Goal: Use online tool/utility: Use online tool/utility

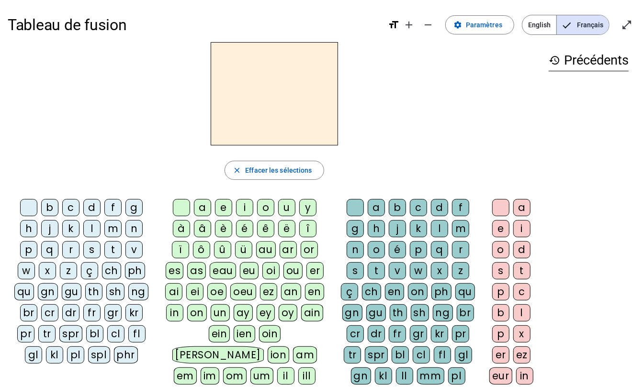
click at [133, 252] on div "v" at bounding box center [133, 249] width 17 height 17
click at [296, 274] on div "ou" at bounding box center [292, 270] width 19 height 17
click at [349, 273] on div "s" at bounding box center [355, 270] width 17 height 17
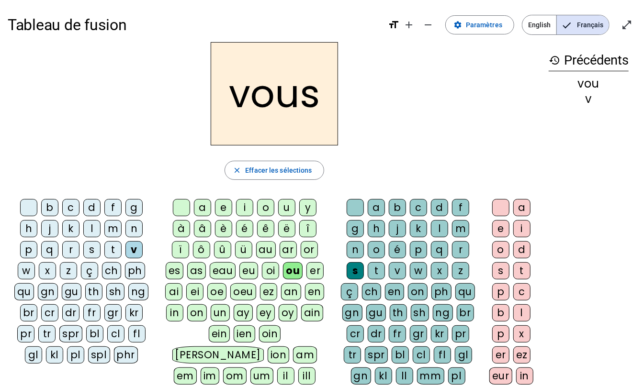
click at [108, 247] on div "t" at bounding box center [112, 249] width 17 height 17
click at [83, 249] on div "b c d f g h j k l m n p q r s t v w x z ç ch ph qu gn gu th sh ng br cr dr fr g…" at bounding box center [83, 283] width 144 height 168
click at [87, 247] on div "s" at bounding box center [91, 249] width 17 height 17
click at [348, 271] on div "s" at bounding box center [355, 270] width 17 height 17
click at [355, 271] on div "s" at bounding box center [355, 270] width 17 height 17
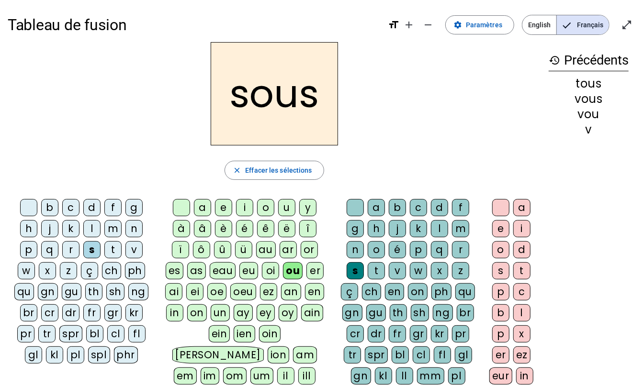
click at [393, 248] on div "é" at bounding box center [397, 249] width 17 height 17
click at [294, 81] on h2 "soué" at bounding box center [274, 93] width 127 height 103
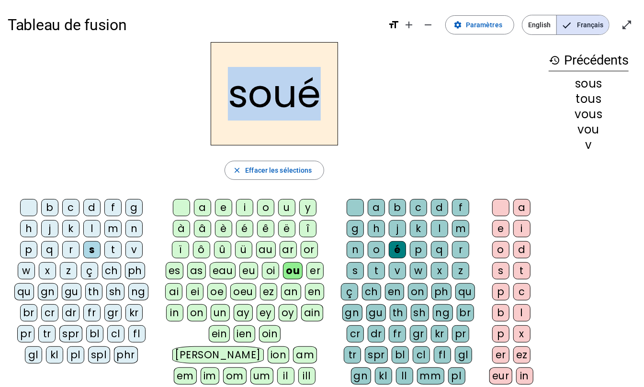
click at [294, 81] on h2 "soué" at bounding box center [274, 93] width 127 height 103
click at [293, 80] on h2 "soué" at bounding box center [274, 93] width 127 height 103
click at [293, 79] on h2 "soué" at bounding box center [274, 93] width 127 height 103
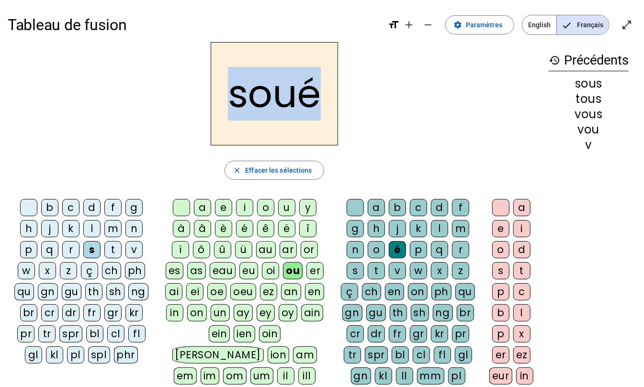
click at [293, 77] on h2 "soué" at bounding box center [274, 93] width 127 height 103
click at [292, 77] on h2 "soué" at bounding box center [274, 93] width 127 height 103
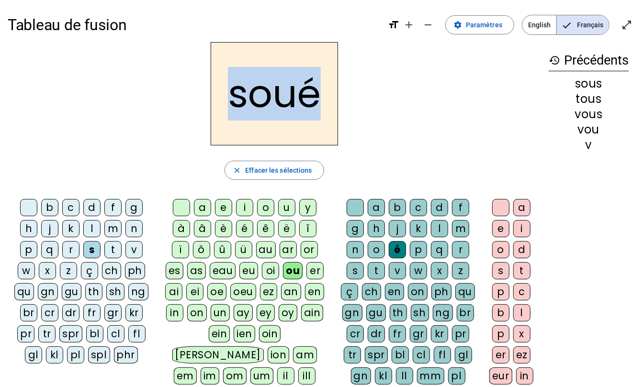
click at [305, 124] on h2 "soué" at bounding box center [274, 93] width 127 height 103
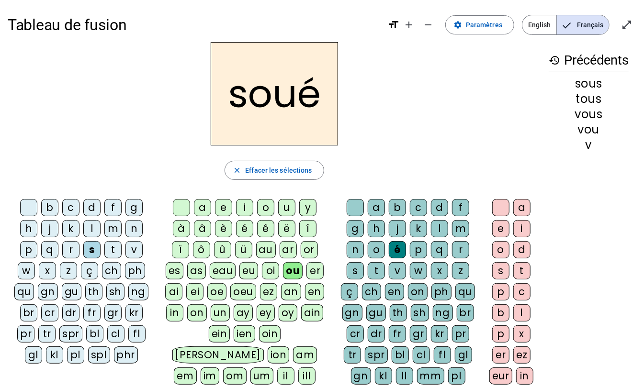
click at [395, 249] on div "é" at bounding box center [397, 249] width 17 height 17
click at [393, 257] on div "é" at bounding box center [397, 249] width 17 height 17
click at [389, 256] on div "é" at bounding box center [397, 249] width 17 height 17
click at [396, 251] on div "é" at bounding box center [397, 249] width 17 height 17
click at [395, 253] on div "é" at bounding box center [397, 249] width 17 height 17
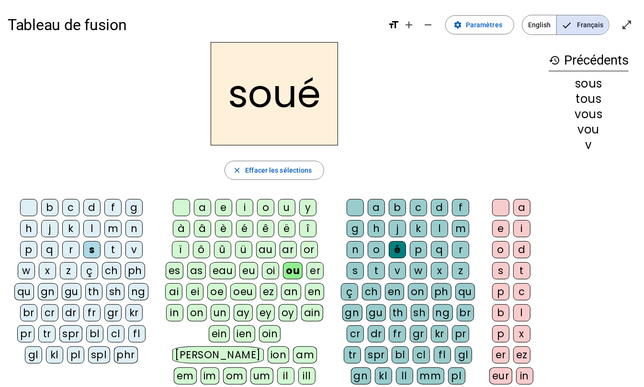
click at [413, 254] on div "p" at bounding box center [418, 249] width 17 height 17
click at [498, 231] on div "e" at bounding box center [500, 228] width 17 height 17
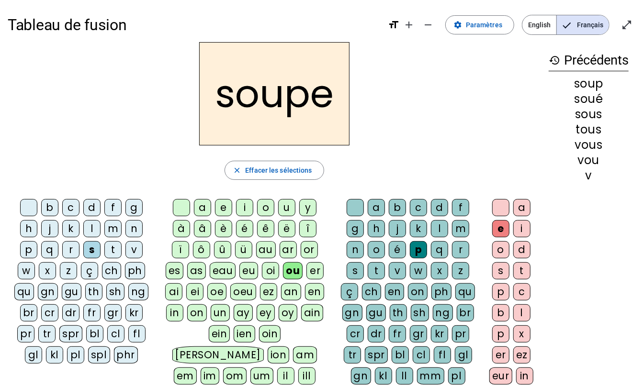
click at [63, 206] on div "c" at bounding box center [70, 207] width 17 height 17
click at [371, 275] on div "t" at bounding box center [376, 270] width 17 height 17
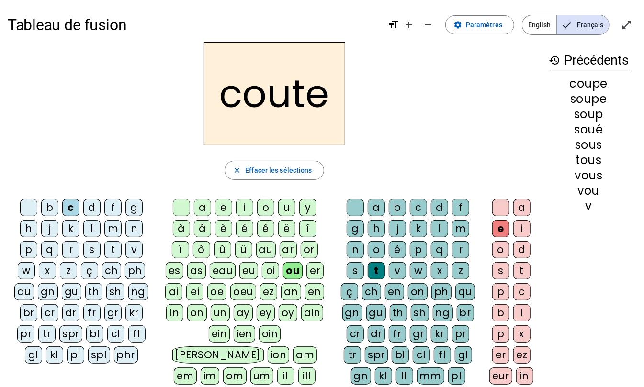
click at [437, 210] on div "d" at bounding box center [439, 207] width 17 height 17
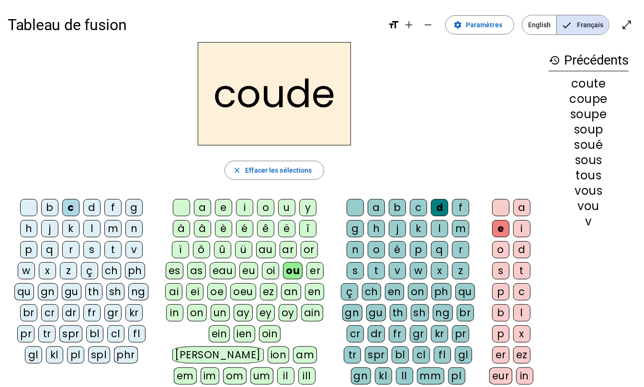
click at [37, 209] on letter-bubble at bounding box center [30, 209] width 21 height 21
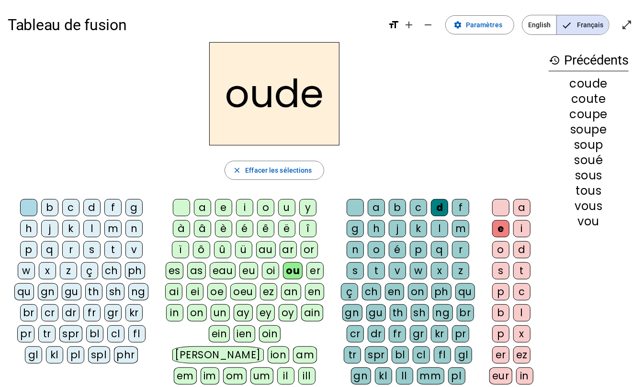
click at [49, 211] on div "b" at bounding box center [49, 207] width 17 height 17
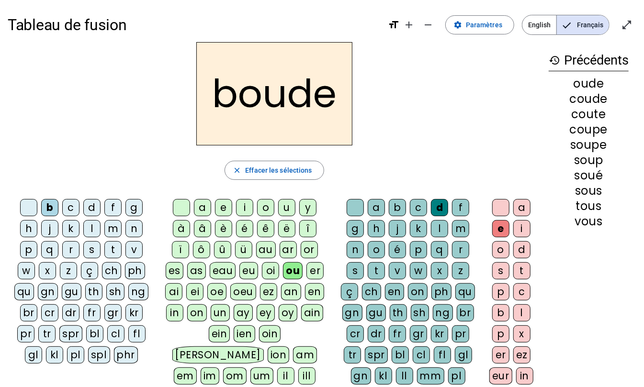
click at [106, 247] on div "t" at bounding box center [112, 249] width 17 height 17
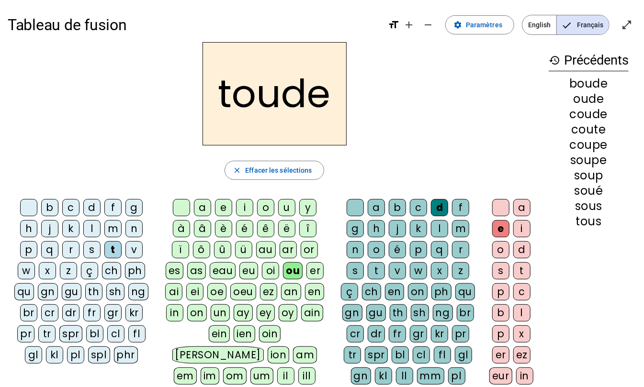
click at [378, 276] on div "t" at bounding box center [376, 270] width 17 height 17
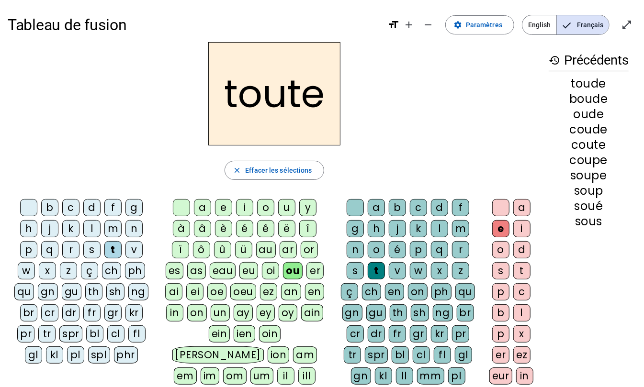
click at [64, 253] on div "r" at bounding box center [70, 249] width 17 height 17
click at [66, 249] on div "r" at bounding box center [70, 249] width 17 height 17
click at [351, 230] on div "g" at bounding box center [355, 228] width 17 height 17
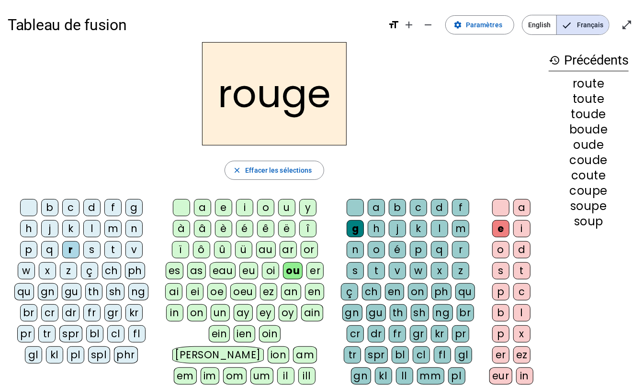
click at [393, 230] on div "j" at bounding box center [397, 228] width 17 height 17
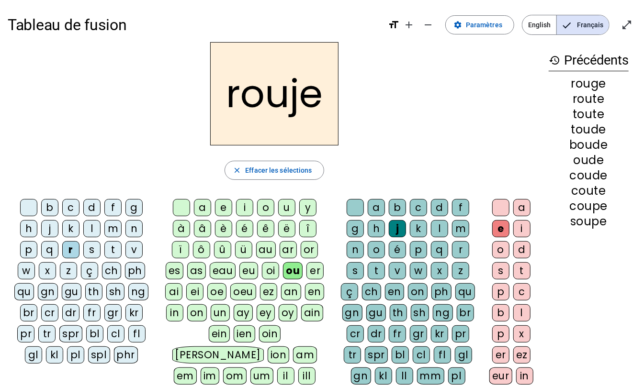
click at [349, 232] on div "g" at bounding box center [355, 228] width 17 height 17
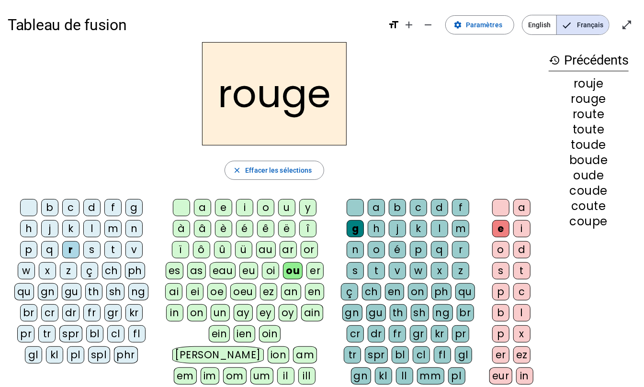
click at [42, 209] on div "b" at bounding box center [49, 207] width 17 height 17
